Goal: Navigation & Orientation: Find specific page/section

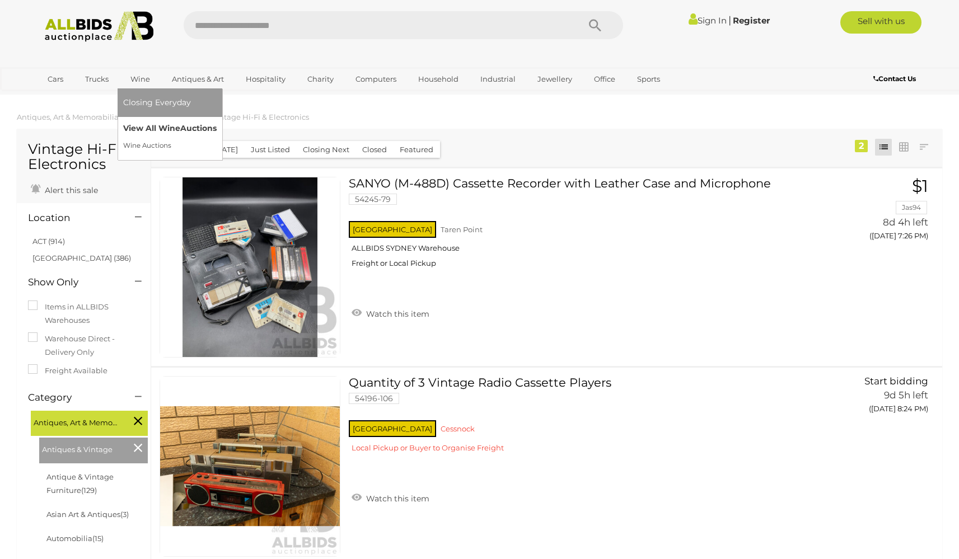
click at [146, 128] on link "View All Wine Auctions" at bounding box center [169, 128] width 93 height 17
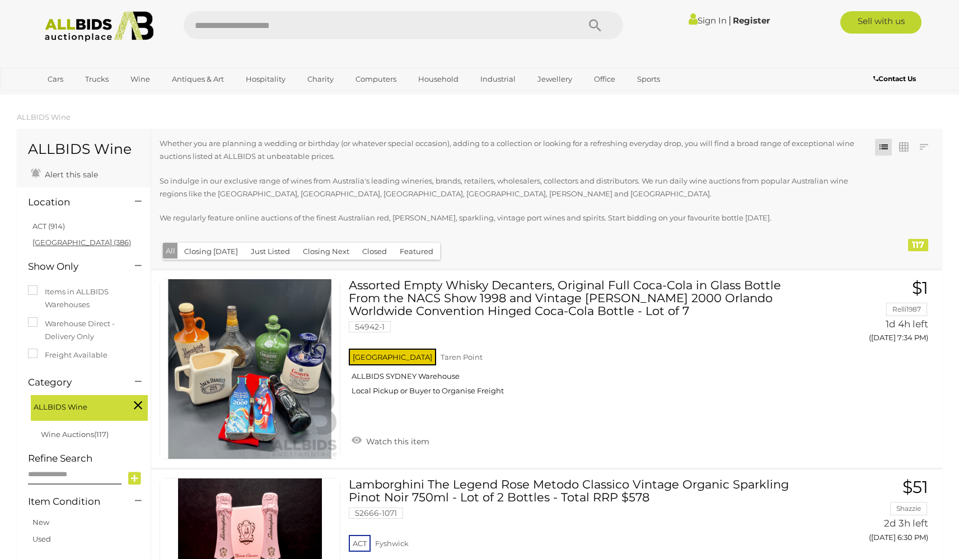
click at [48, 241] on link "[GEOGRAPHIC_DATA] (386)" at bounding box center [81, 242] width 99 height 9
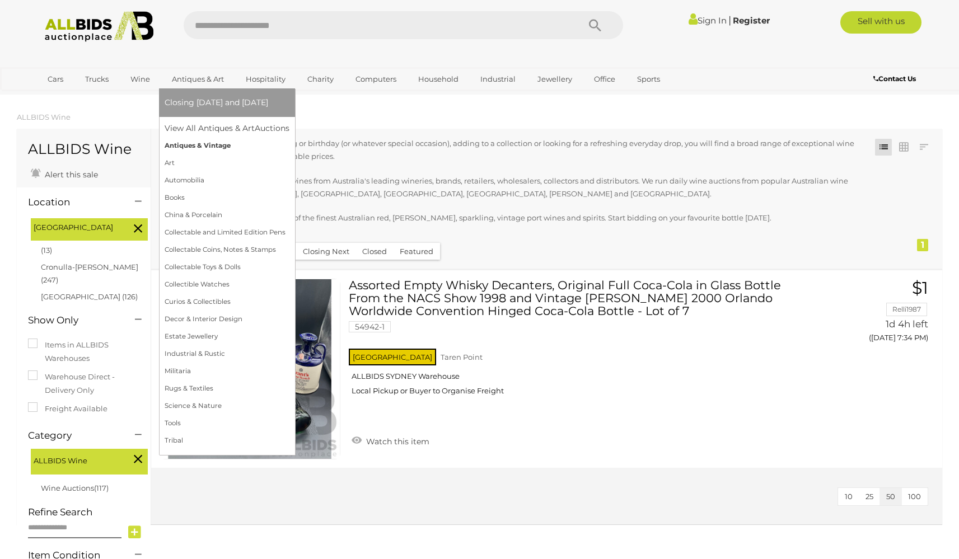
click at [188, 147] on link "Antiques & Vintage" at bounding box center [227, 145] width 125 height 17
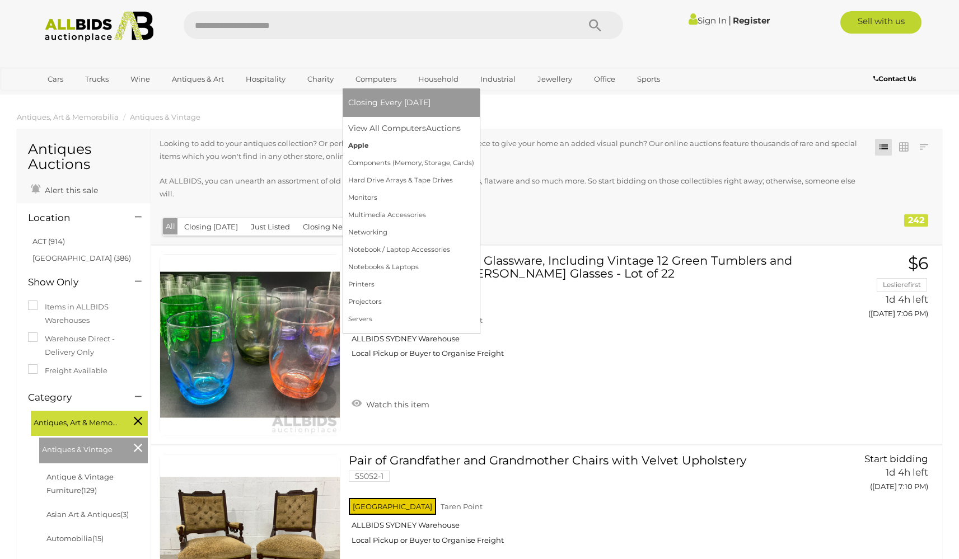
click at [361, 146] on link "Apple" at bounding box center [411, 145] width 126 height 17
